Goal: Information Seeking & Learning: Understand process/instructions

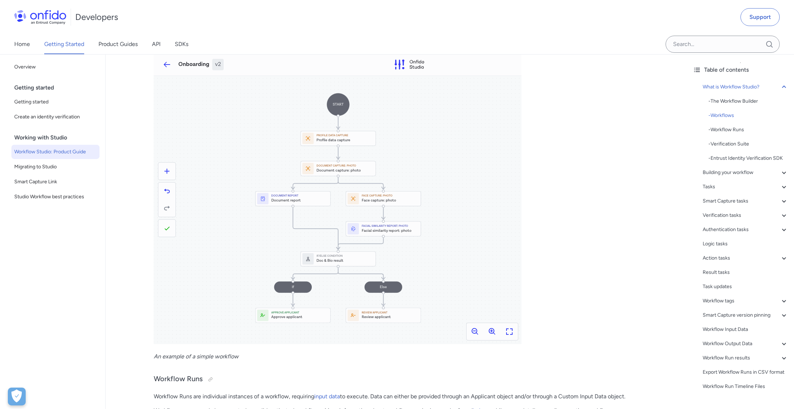
scroll to position [273, 0]
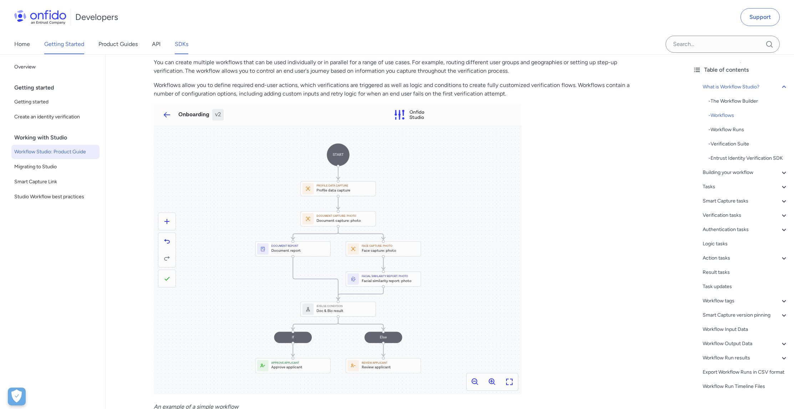
click at [176, 44] on link "SDKs" at bounding box center [182, 44] width 14 height 20
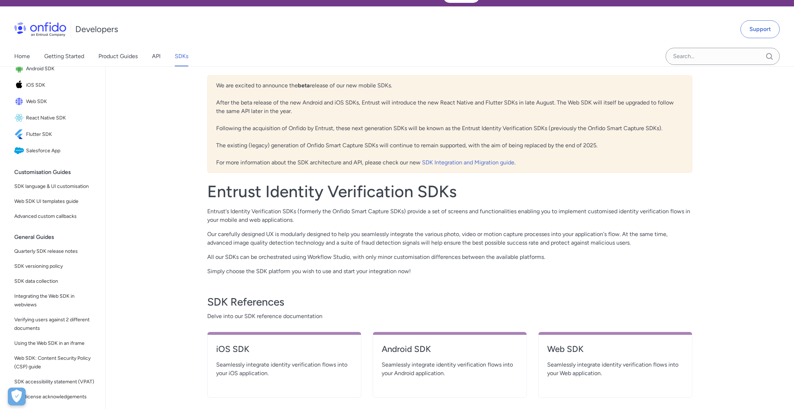
scroll to position [3, 0]
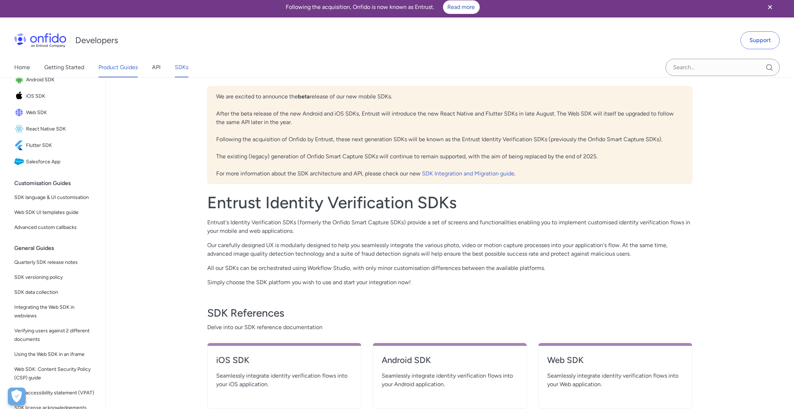
click at [124, 66] on link "Product Guides" at bounding box center [118, 67] width 39 height 20
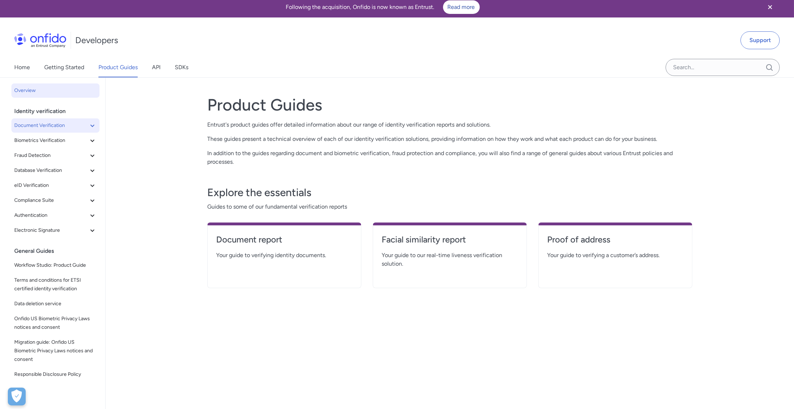
click at [69, 125] on span "Document Verification" at bounding box center [51, 125] width 74 height 9
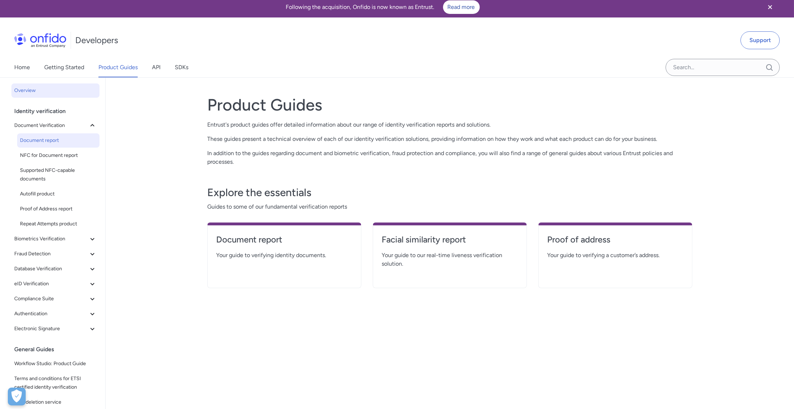
click at [56, 140] on span "Document report" at bounding box center [58, 140] width 77 height 9
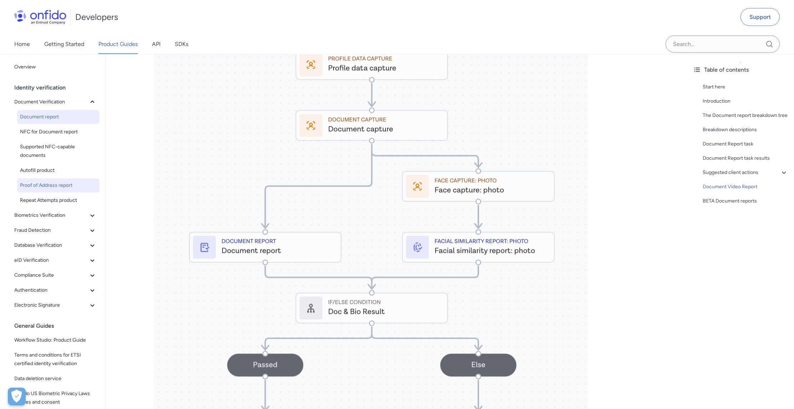
scroll to position [3348, 0]
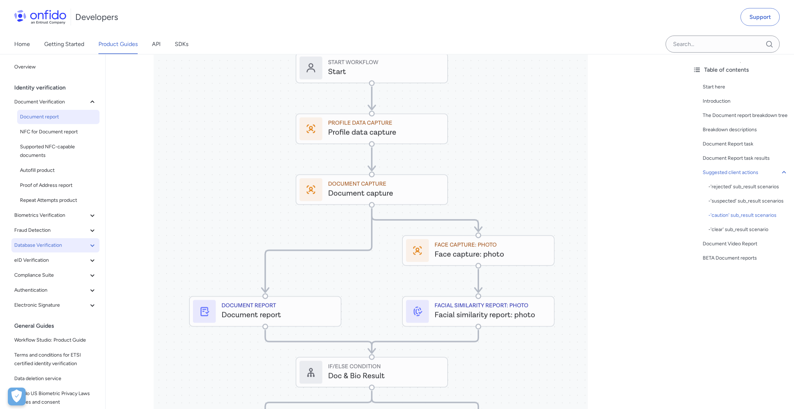
click at [76, 246] on span "Database Verification" at bounding box center [51, 245] width 74 height 9
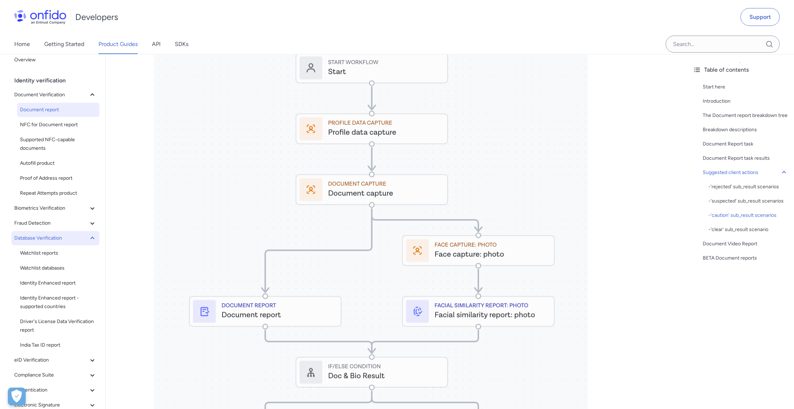
scroll to position [10, 0]
click at [76, 207] on span "Biometrics Verification" at bounding box center [51, 205] width 74 height 9
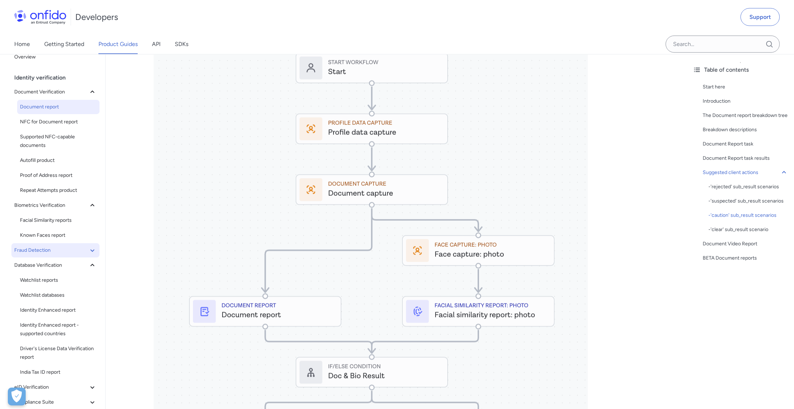
click at [74, 243] on button "Fraud Detection" at bounding box center [55, 250] width 88 height 14
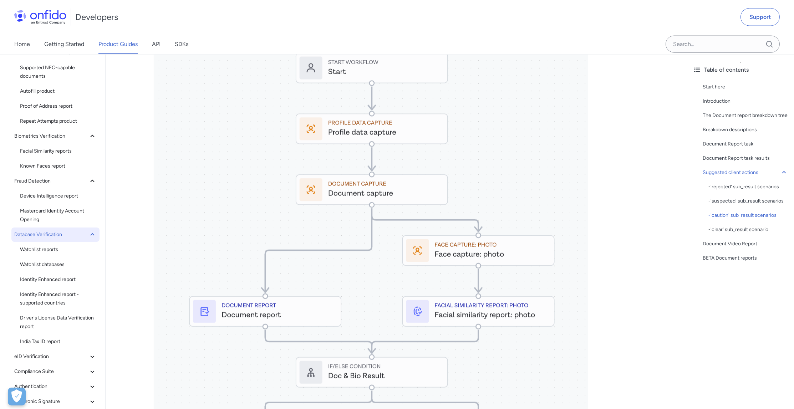
scroll to position [162, 0]
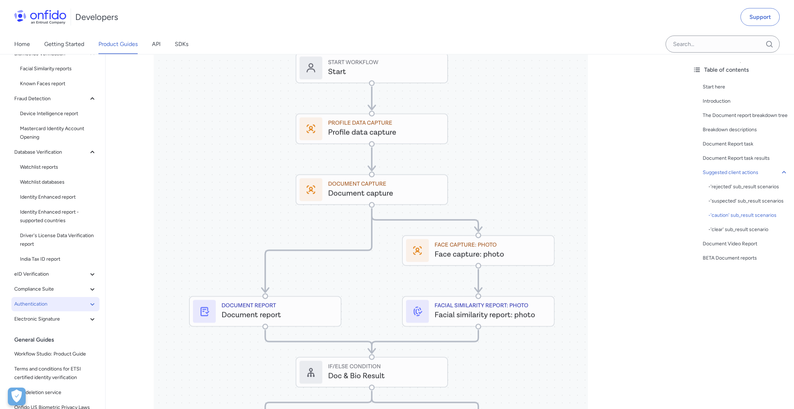
click at [61, 301] on span "Authentication" at bounding box center [51, 304] width 74 height 9
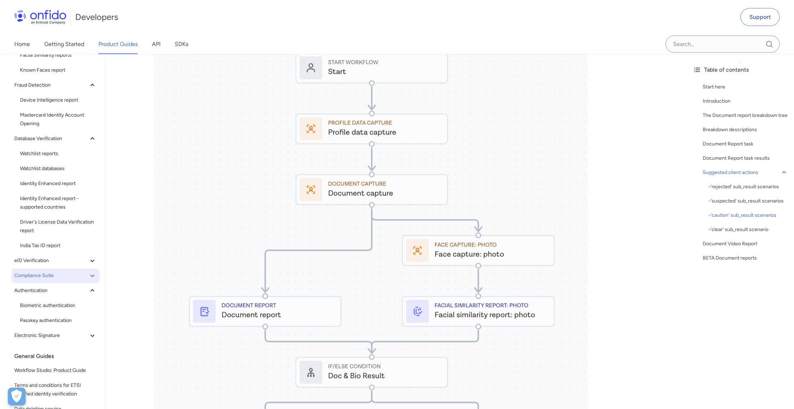
click at [69, 276] on span "Compliance Suite" at bounding box center [51, 276] width 74 height 9
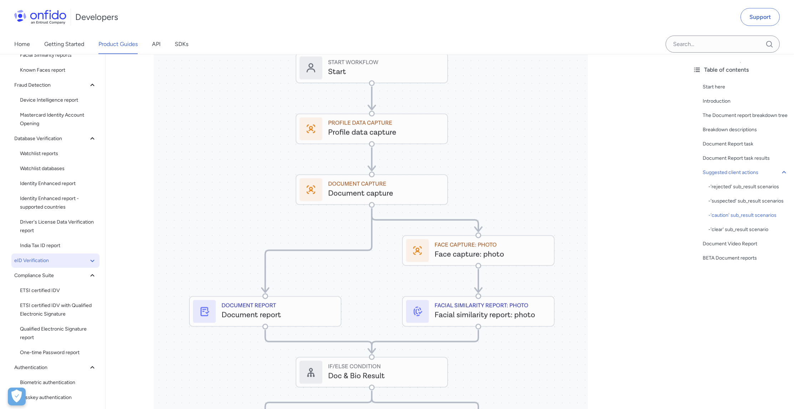
click at [70, 259] on span "eID Verification" at bounding box center [51, 261] width 74 height 9
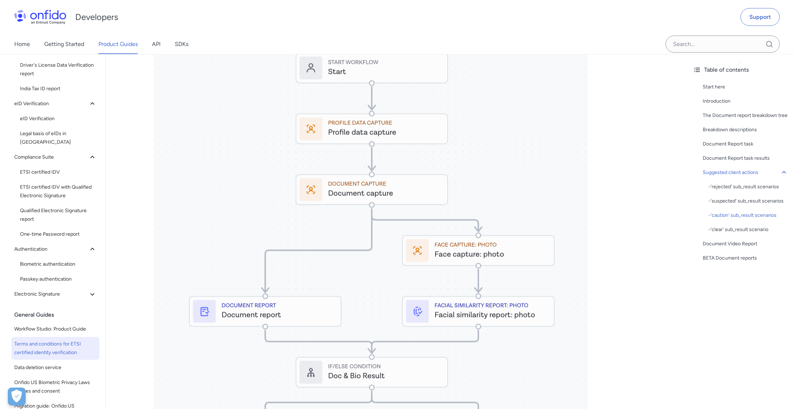
scroll to position [339, 0]
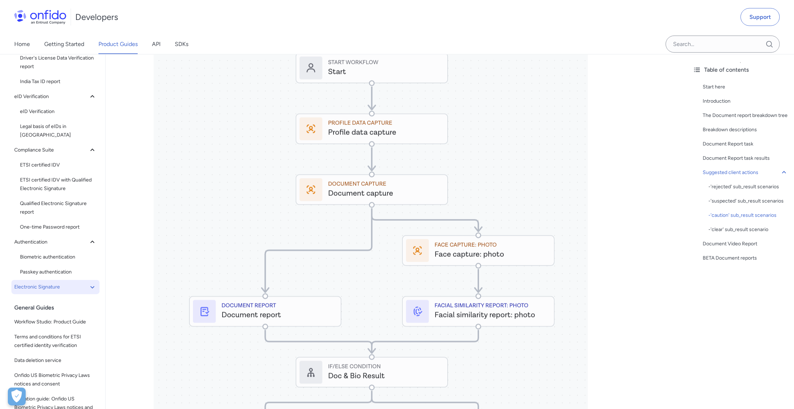
click at [70, 283] on span "Electronic Signature" at bounding box center [51, 287] width 74 height 9
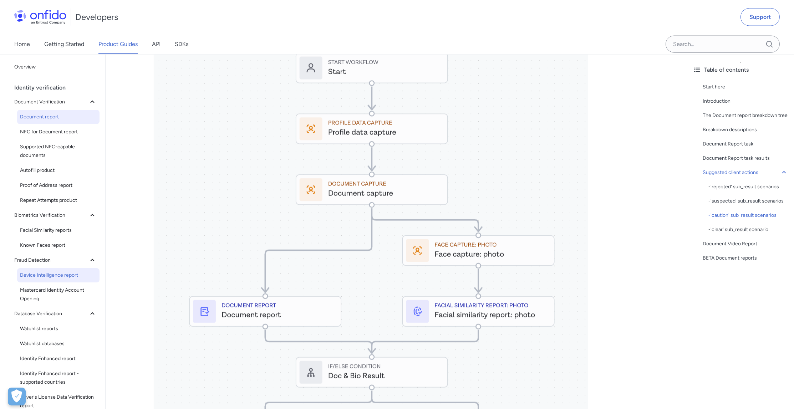
scroll to position [3333, 0]
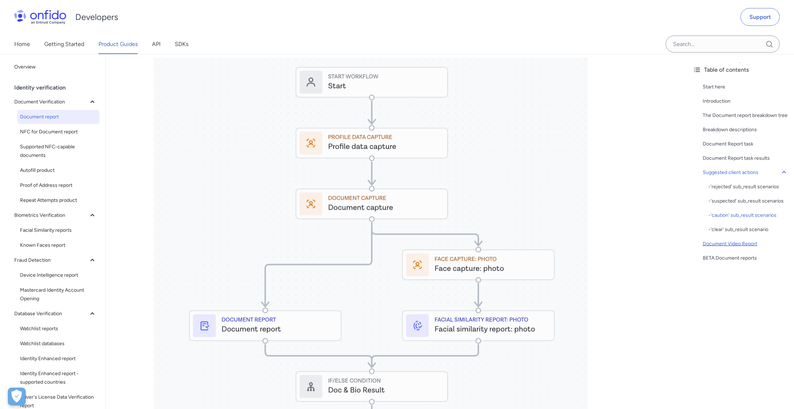
click at [711, 242] on div "Document Video Report" at bounding box center [746, 244] width 86 height 9
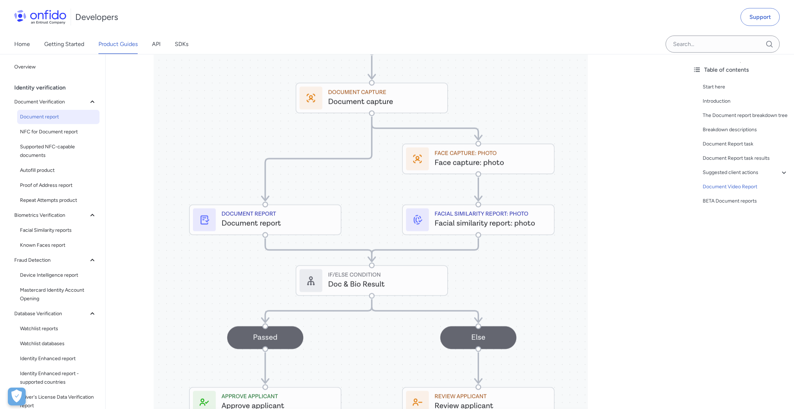
scroll to position [3333, 0]
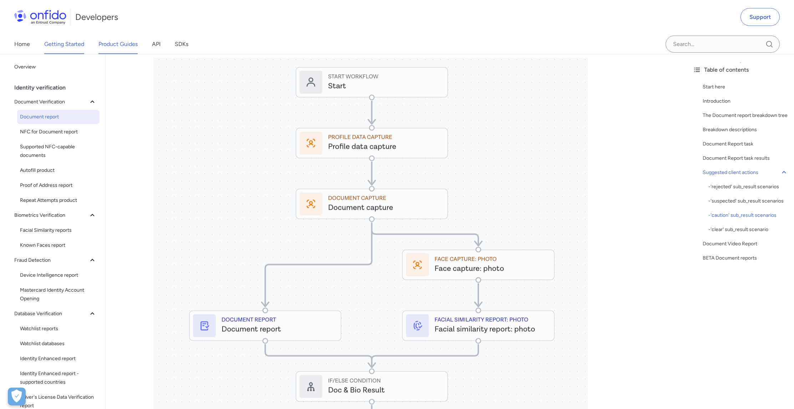
click at [68, 52] on link "Getting Started" at bounding box center [64, 44] width 40 height 20
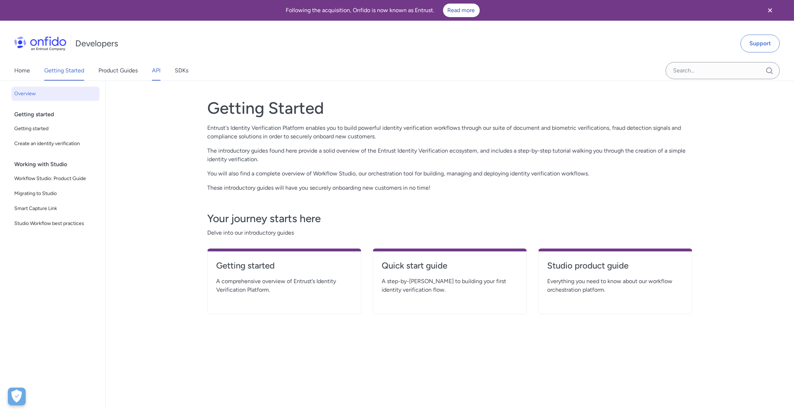
click at [157, 73] on link "API" at bounding box center [156, 71] width 9 height 20
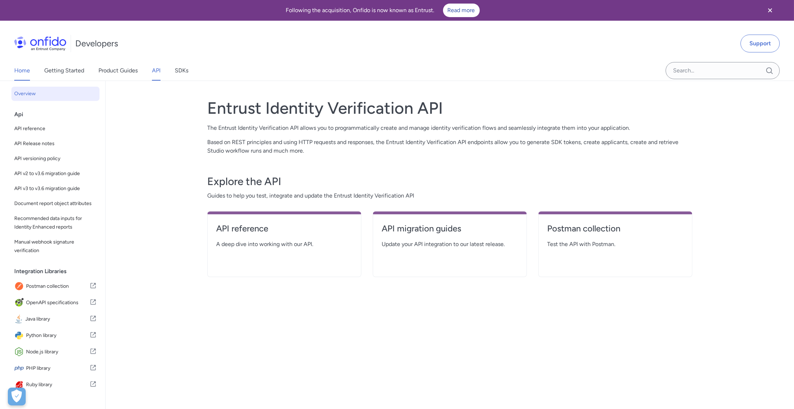
click at [26, 72] on link "Home" at bounding box center [22, 71] width 16 height 20
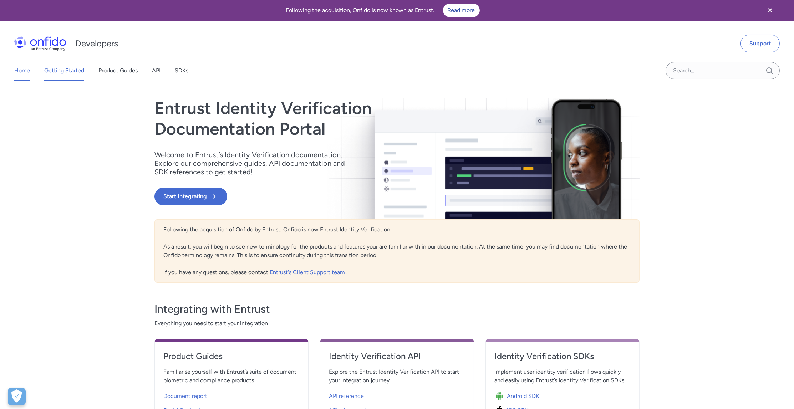
click at [67, 70] on link "Getting Started" at bounding box center [64, 71] width 40 height 20
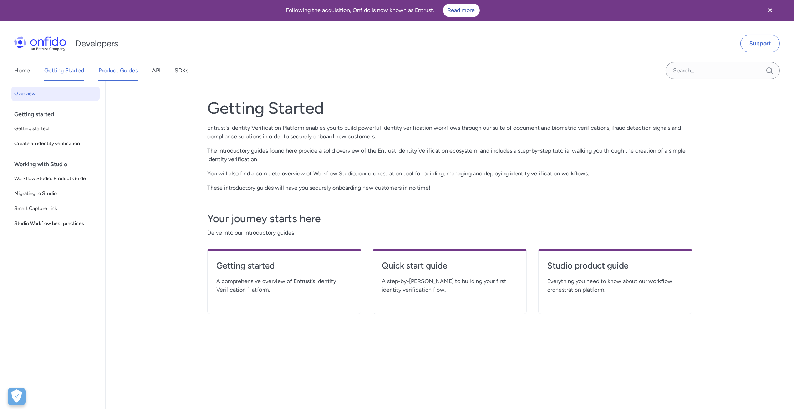
click at [115, 74] on link "Product Guides" at bounding box center [118, 71] width 39 height 20
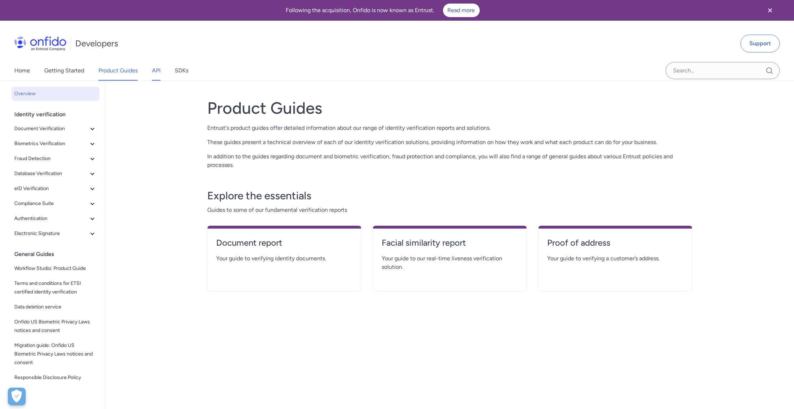
click at [153, 71] on link "API" at bounding box center [156, 71] width 9 height 20
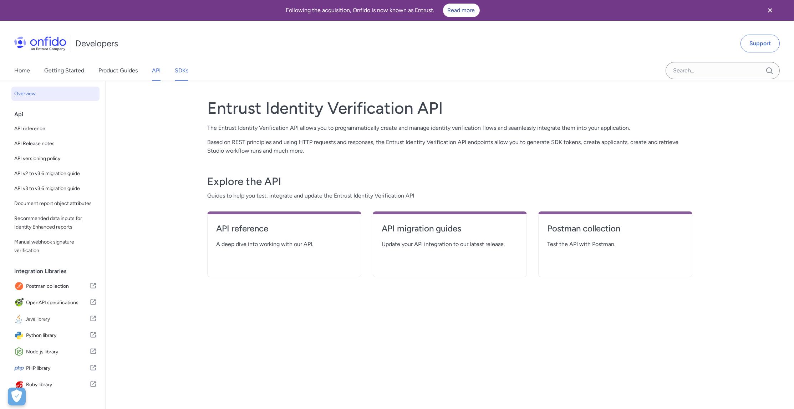
click at [183, 76] on link "SDKs" at bounding box center [182, 71] width 14 height 20
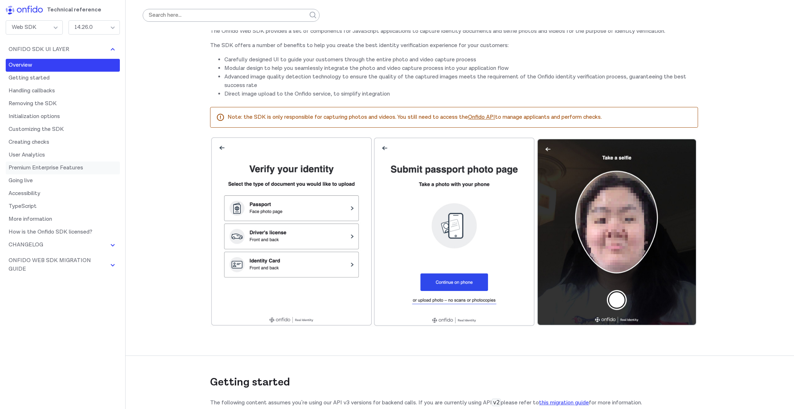
scroll to position [88, 0]
click at [53, 27] on div "Web SDK" at bounding box center [34, 27] width 57 height 14
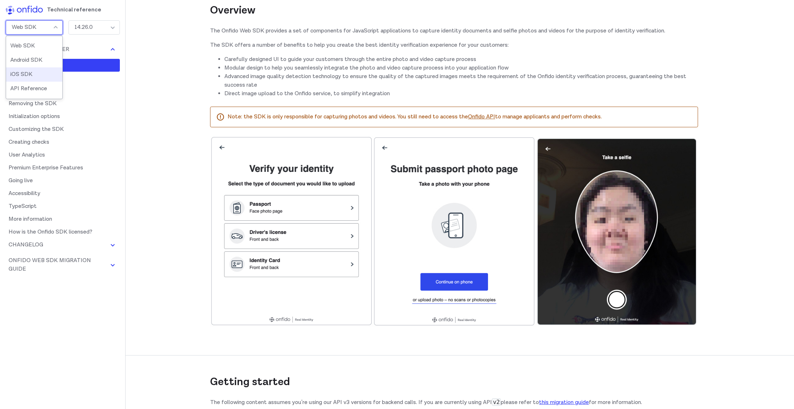
click at [42, 75] on li "iOS SDK" at bounding box center [34, 74] width 56 height 14
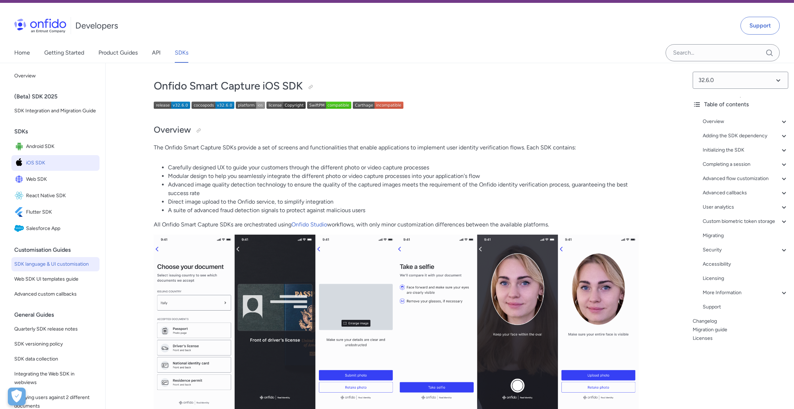
scroll to position [17, 0]
click at [65, 261] on span "SDK language & UI customisation" at bounding box center [55, 265] width 82 height 9
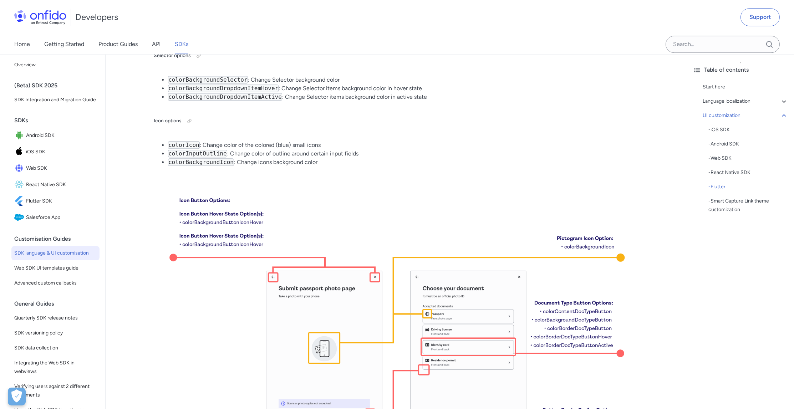
scroll to position [5838, 0]
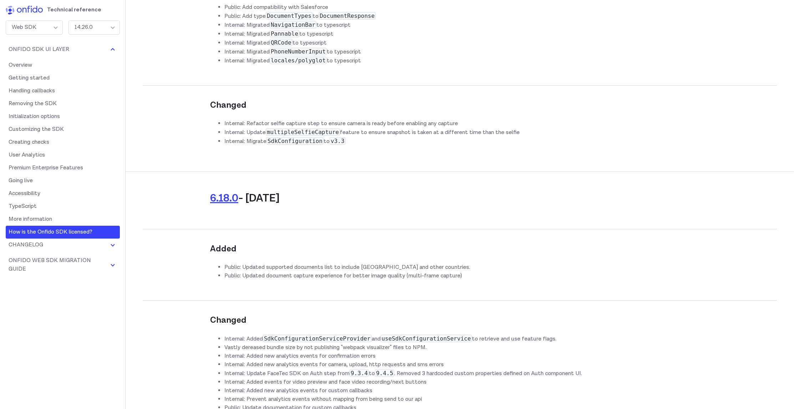
scroll to position [11416, 0]
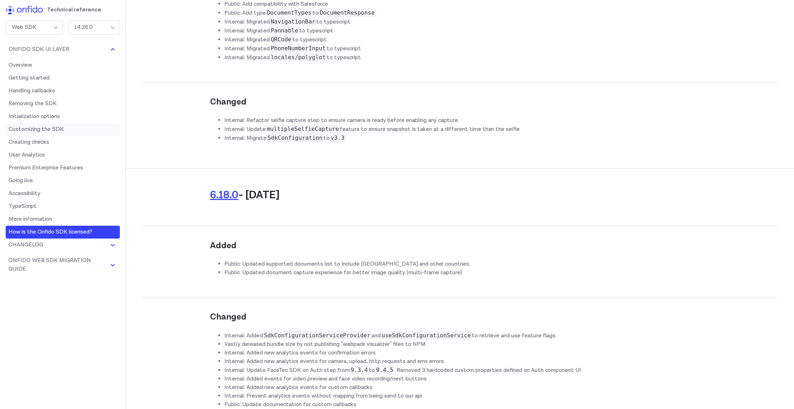
click at [67, 129] on link "Customizing the SDK" at bounding box center [63, 129] width 114 height 13
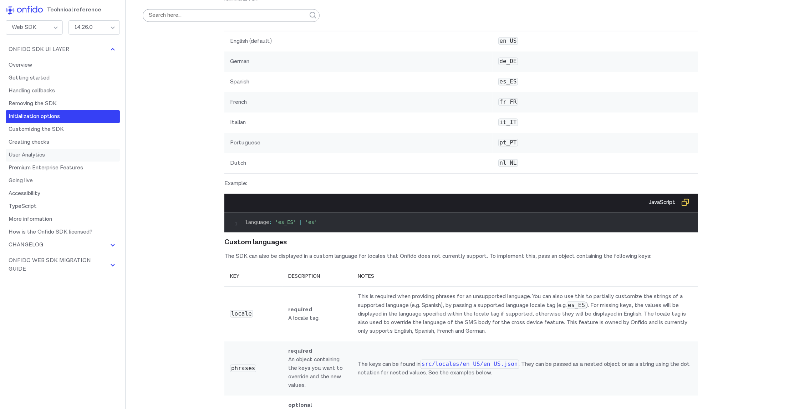
scroll to position [4882, 0]
click at [36, 131] on link "Customizing the SDK" at bounding box center [63, 129] width 114 height 13
click at [62, 129] on link "Customizing the SDK" at bounding box center [63, 129] width 114 height 13
click at [82, 128] on link "Customizing the SDK" at bounding box center [63, 129] width 114 height 13
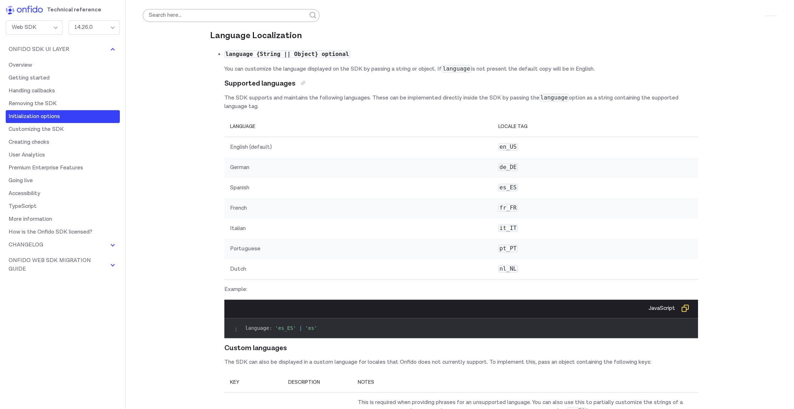
scroll to position [4757, 0]
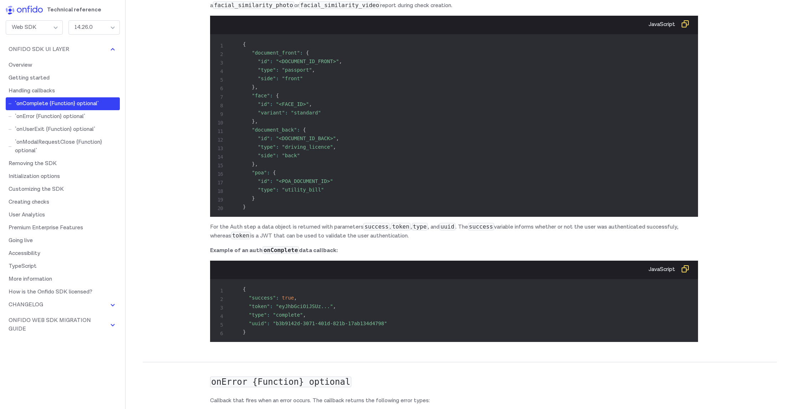
scroll to position [2806, 0]
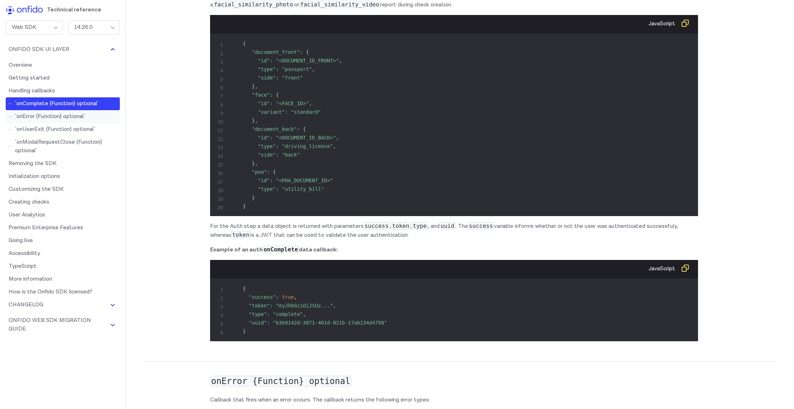
click at [84, 117] on link "`onError {Function} optional`" at bounding box center [63, 116] width 114 height 13
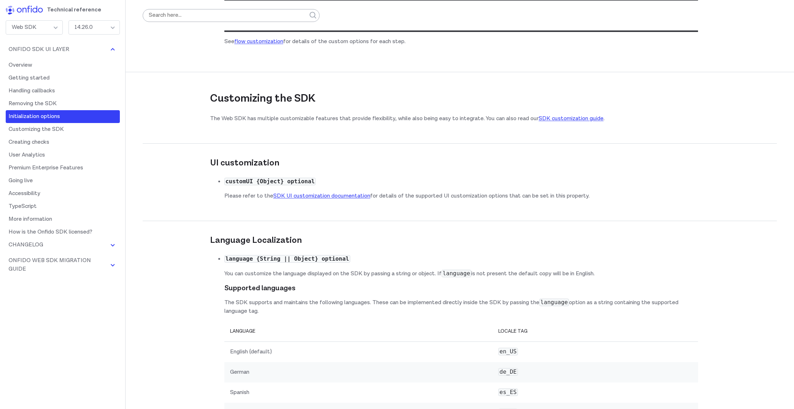
scroll to position [4566, 0]
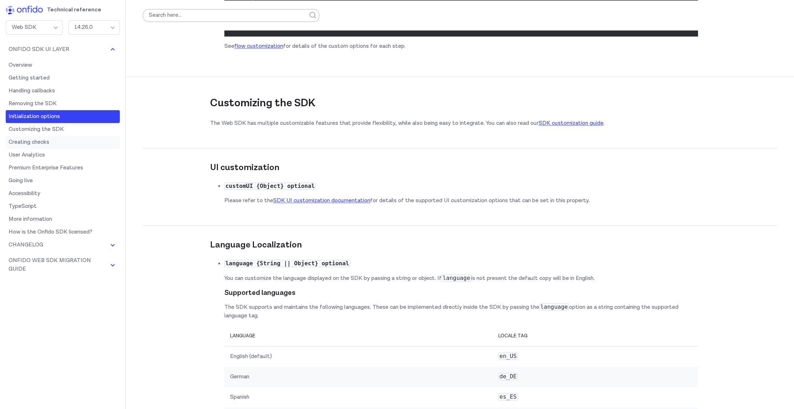
click at [51, 140] on link "Creating checks" at bounding box center [63, 142] width 114 height 13
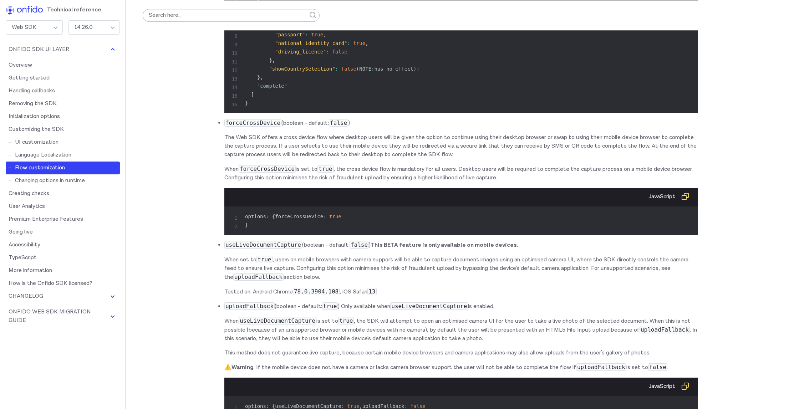
scroll to position [6745, 0]
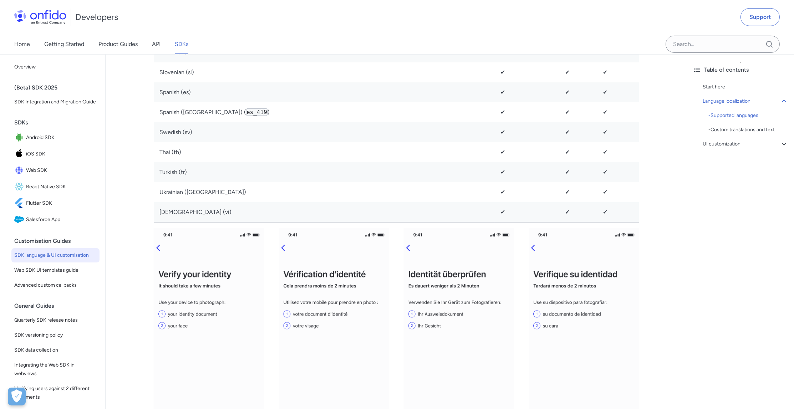
scroll to position [1087, 0]
